Goal: Navigation & Orientation: Find specific page/section

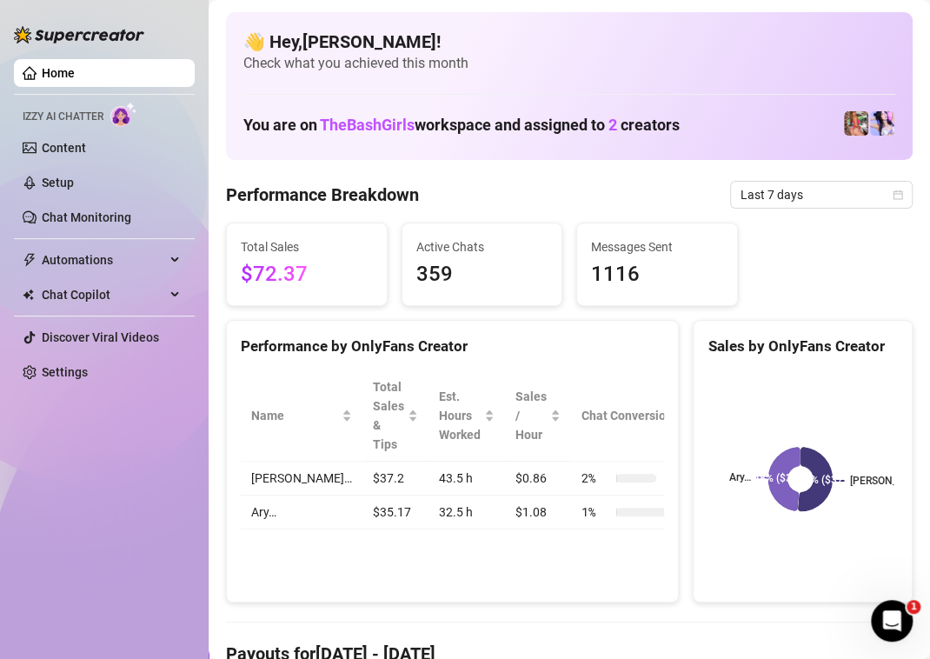
click at [570, 195] on div "Performance Breakdown Last 7 days" at bounding box center [569, 195] width 687 height 28
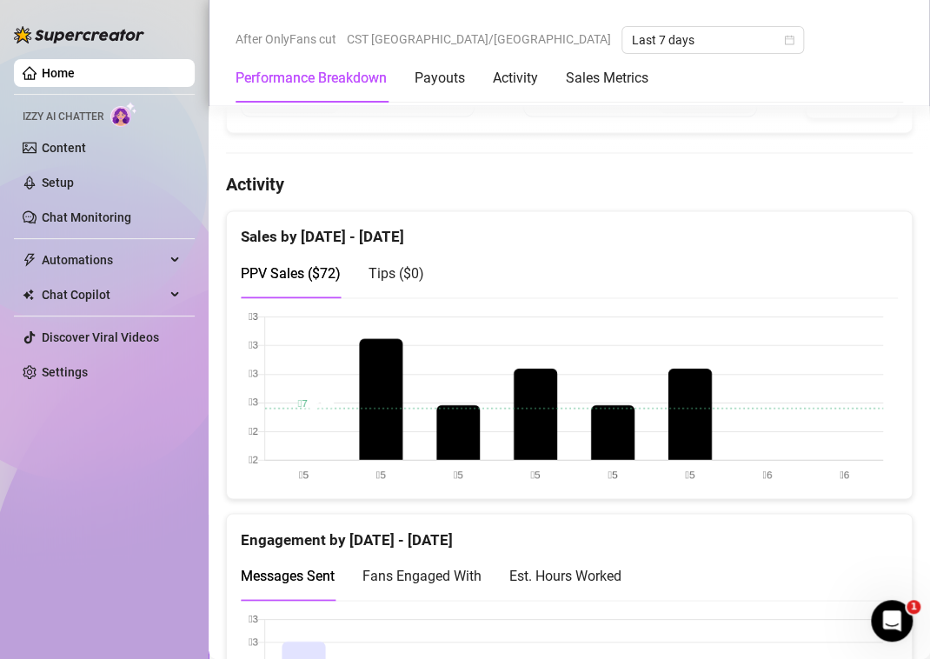
scroll to position [1217, 0]
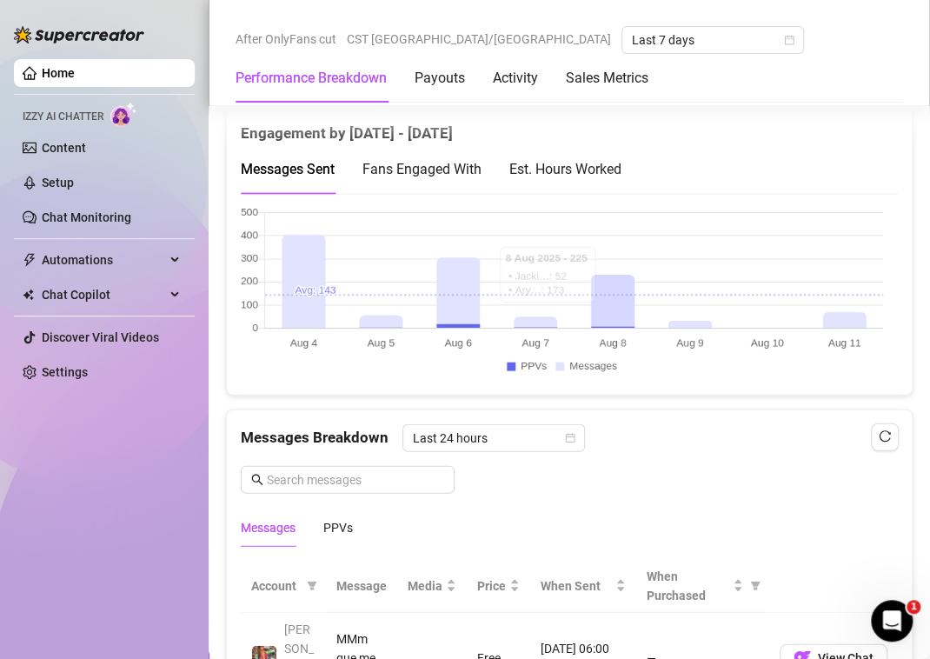
click at [581, 163] on div "Est. Hours Worked" at bounding box center [565, 169] width 112 height 22
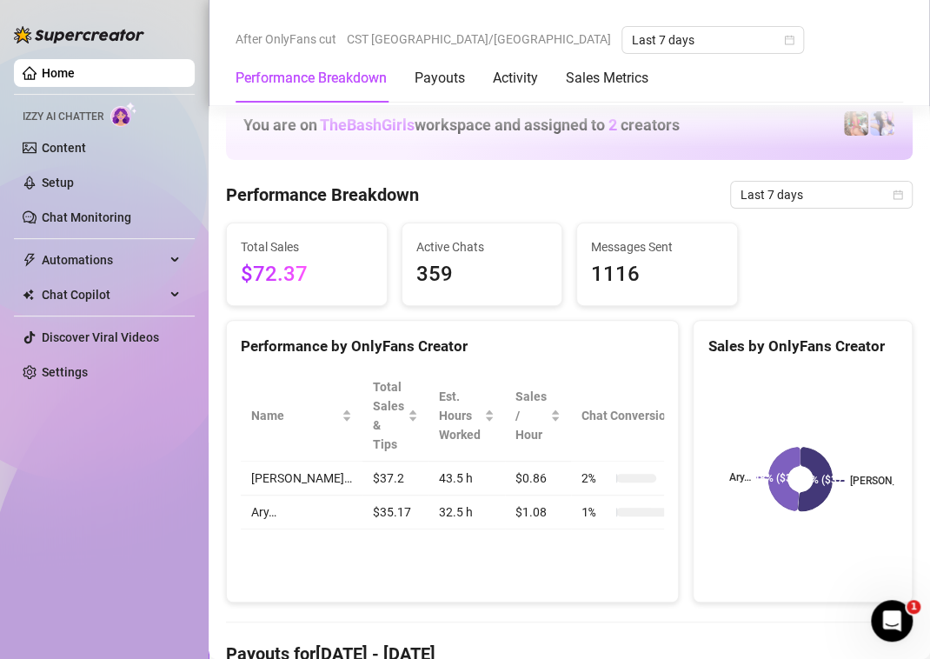
scroll to position [811, 0]
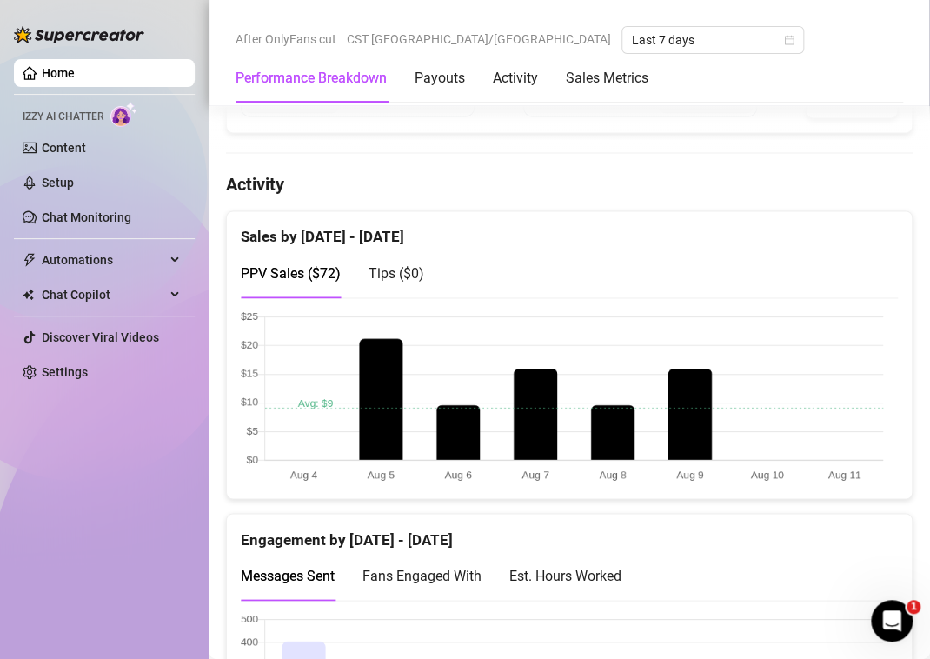
drag, startPoint x: 568, startPoint y: 563, endPoint x: 606, endPoint y: 386, distance: 181.4
click at [568, 563] on div "Est. Hours Worked" at bounding box center [565, 575] width 112 height 50
